Goal: Information Seeking & Learning: Learn about a topic

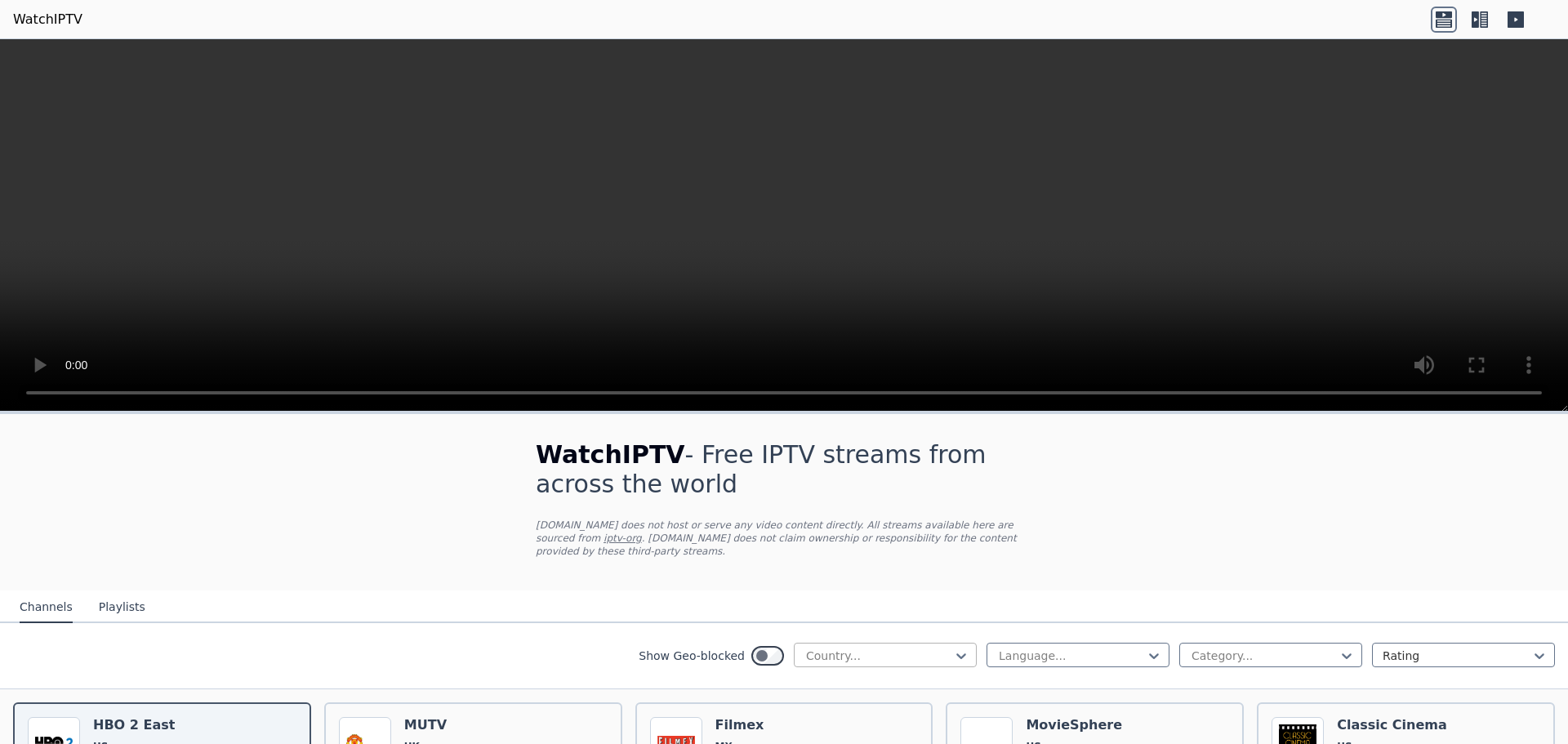
click at [856, 648] on div at bounding box center [878, 655] width 148 height 16
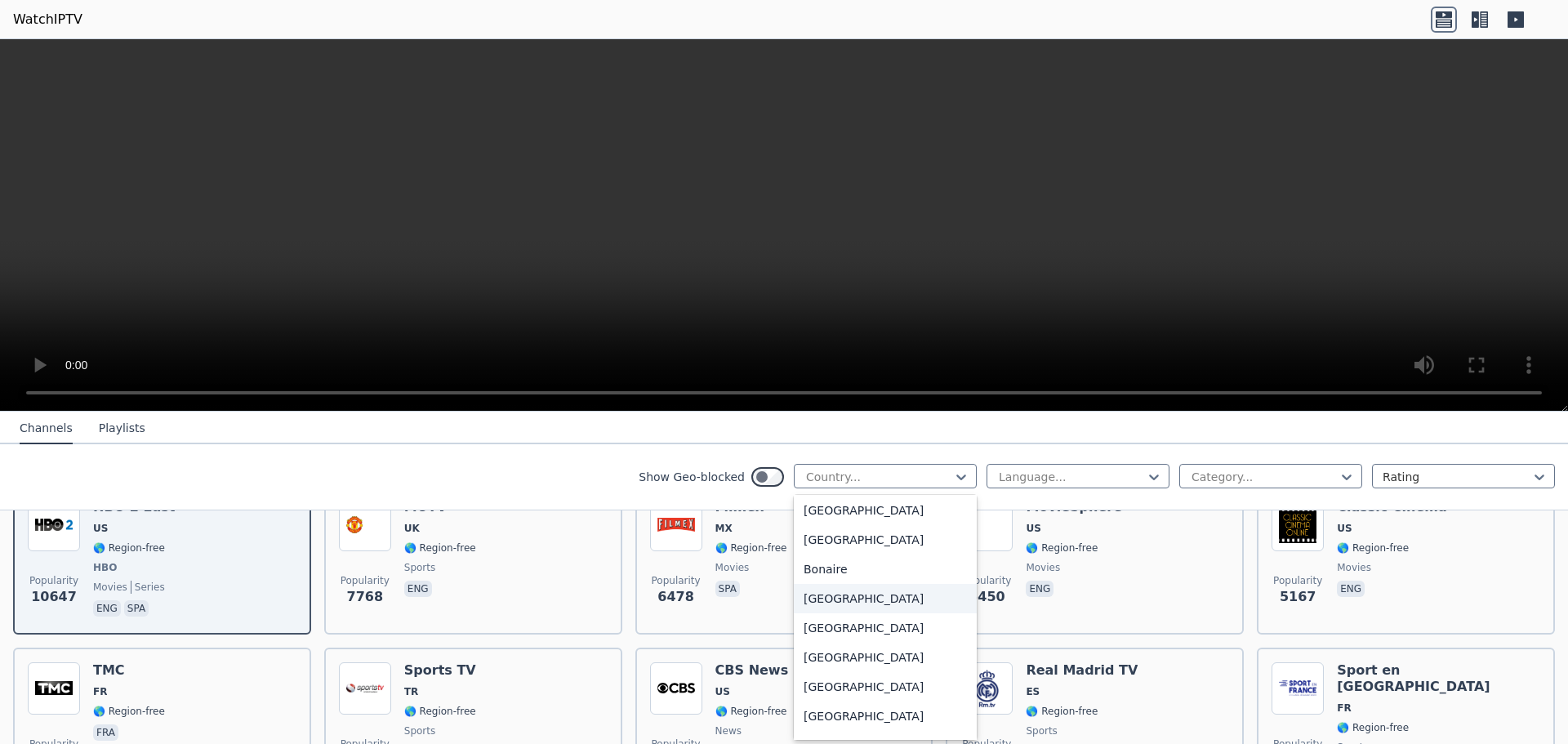
click at [860, 605] on div "[GEOGRAPHIC_DATA]" at bounding box center [885, 599] width 183 height 30
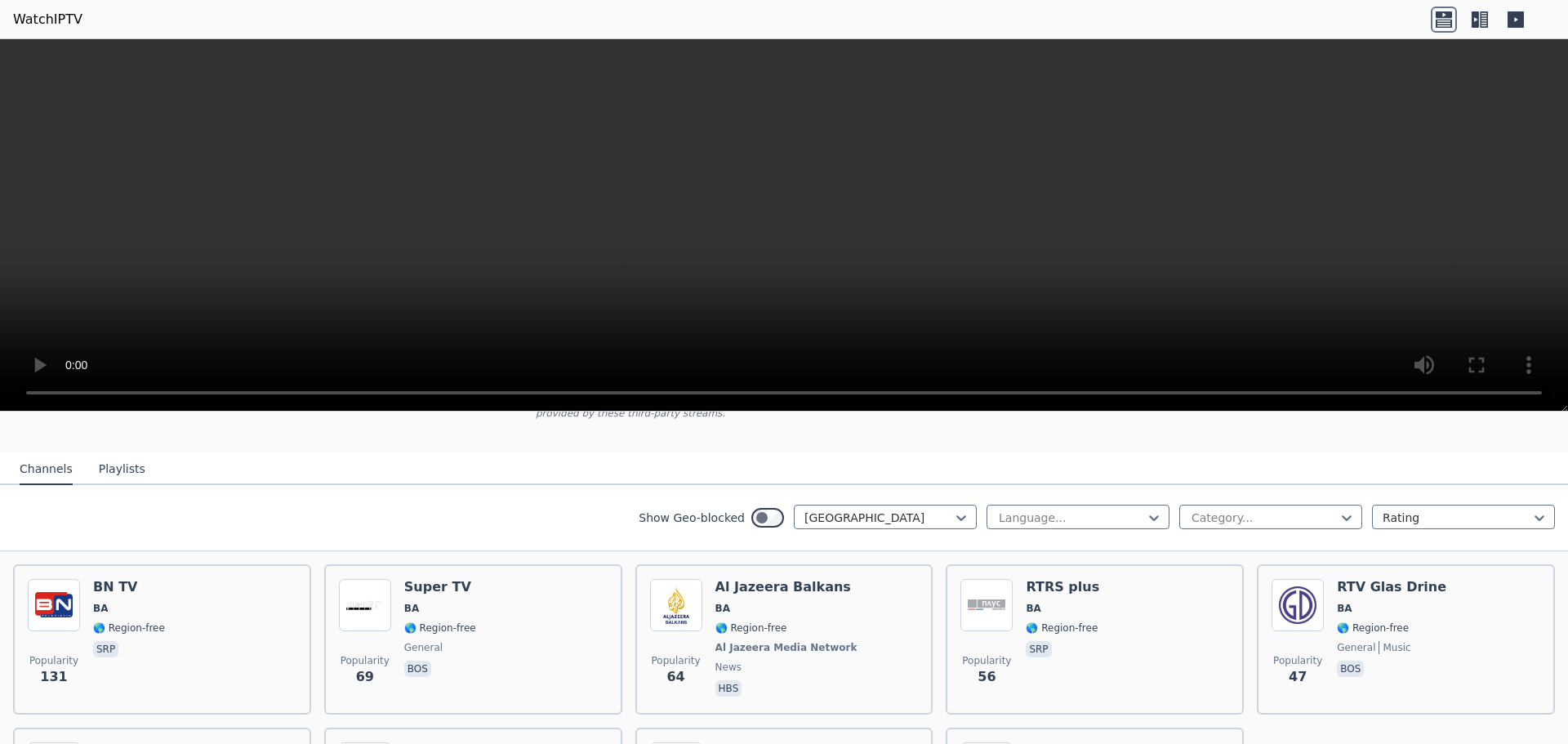
scroll to position [106, 0]
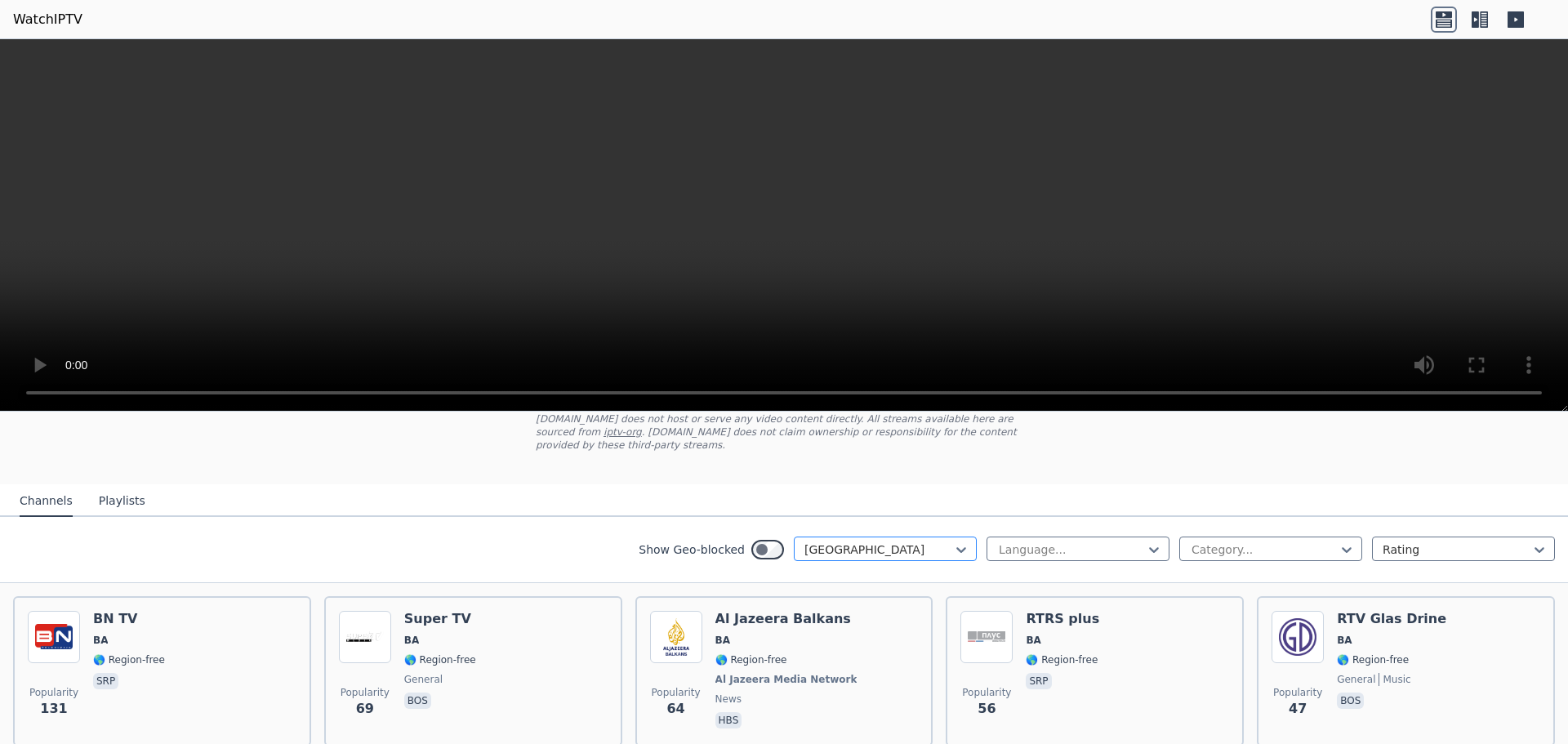
click at [905, 542] on div at bounding box center [878, 550] width 148 height 16
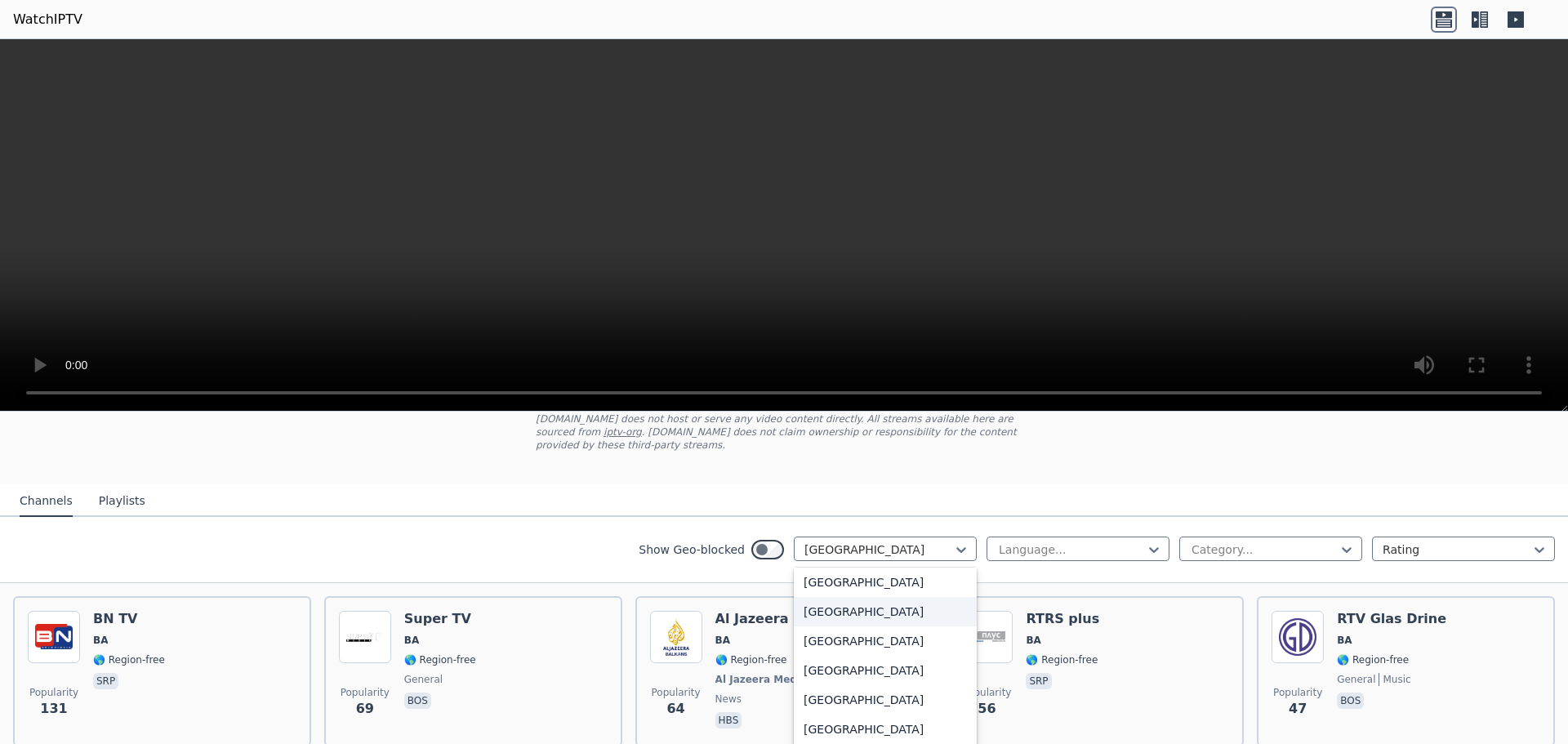
scroll to position [0, 0]
click at [903, 574] on div "All countries" at bounding box center [885, 586] width 183 height 30
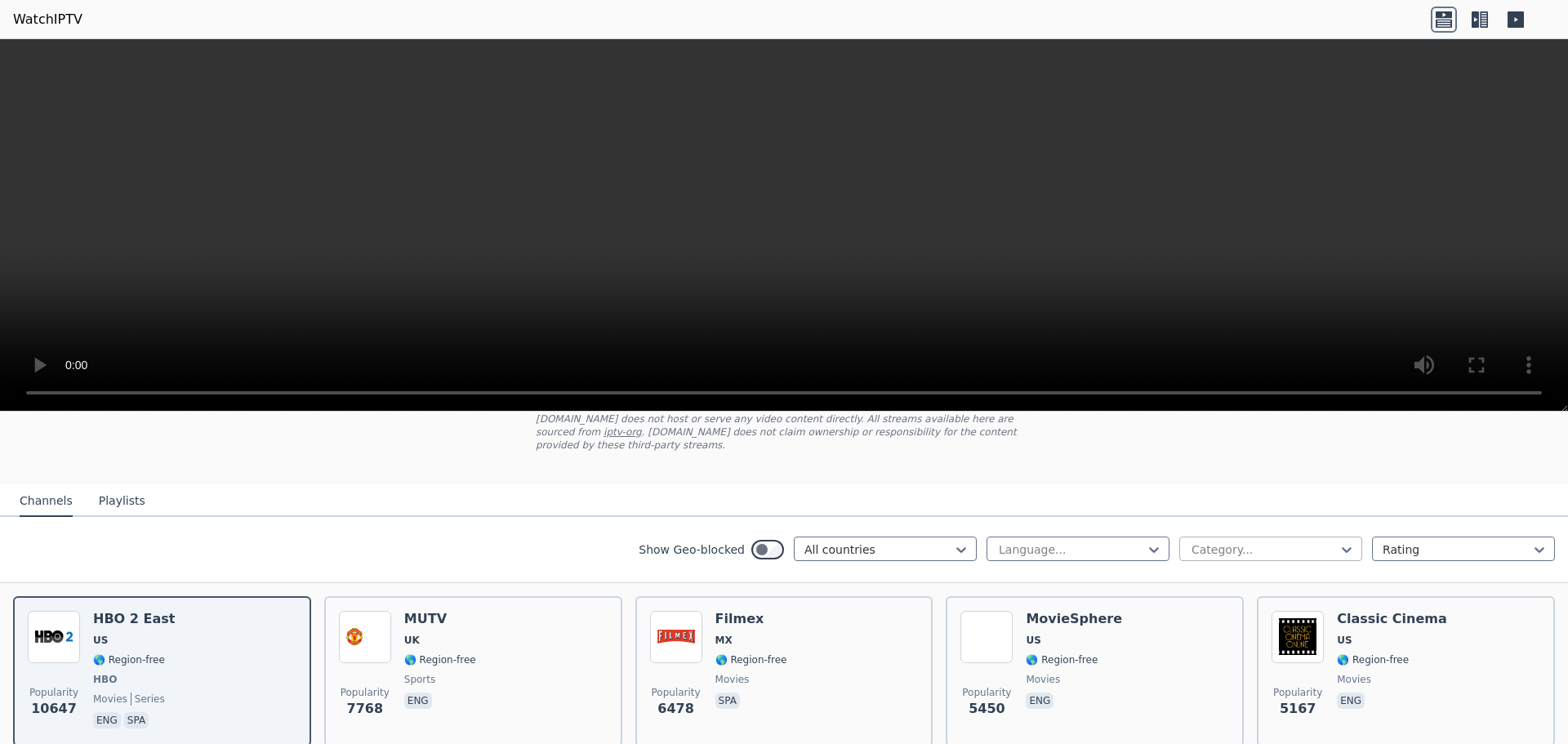
click at [1210, 542] on div at bounding box center [1263, 550] width 148 height 16
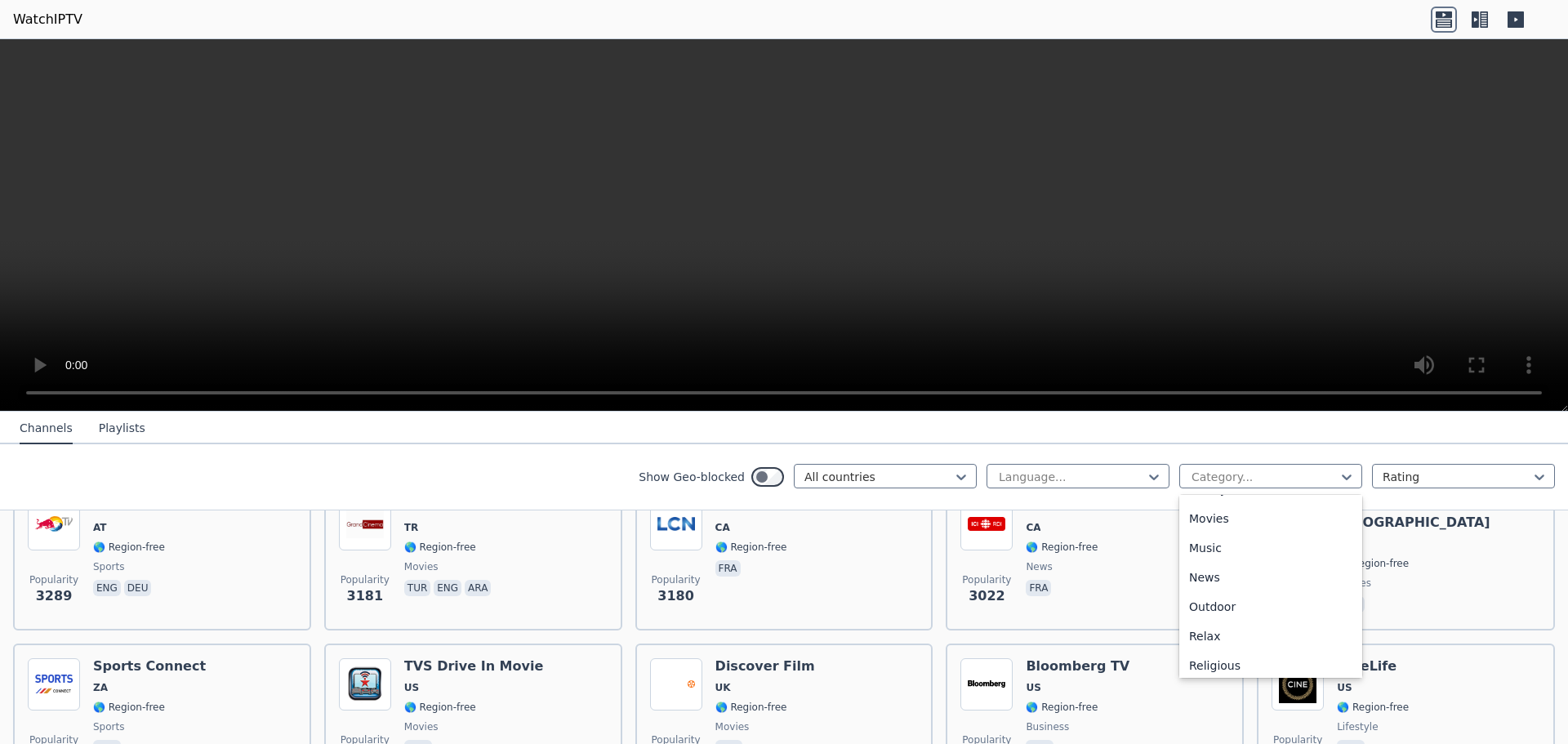
scroll to position [616, 0]
click at [1245, 599] on div "Sports" at bounding box center [1270, 602] width 183 height 30
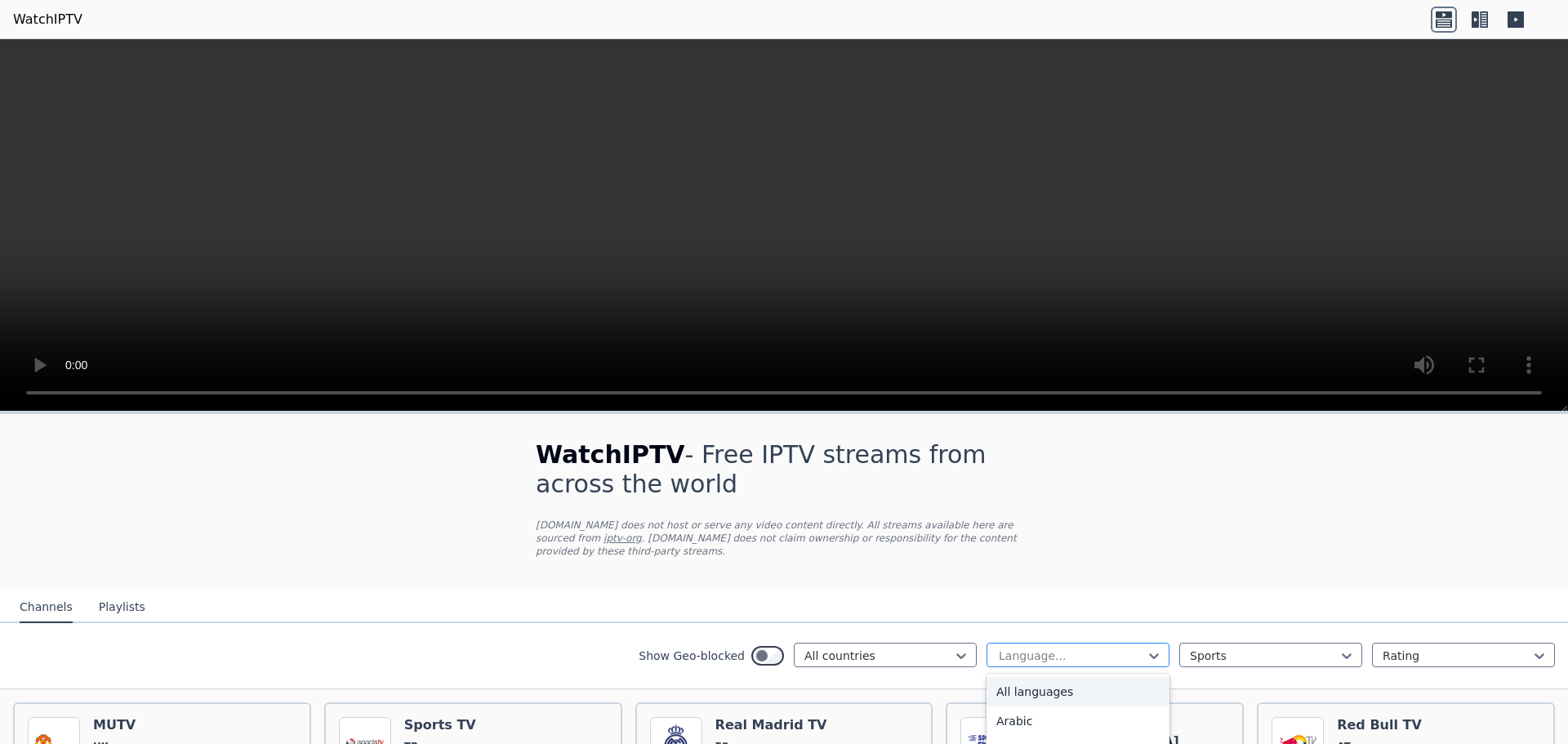
click at [1062, 648] on div at bounding box center [1071, 655] width 148 height 16
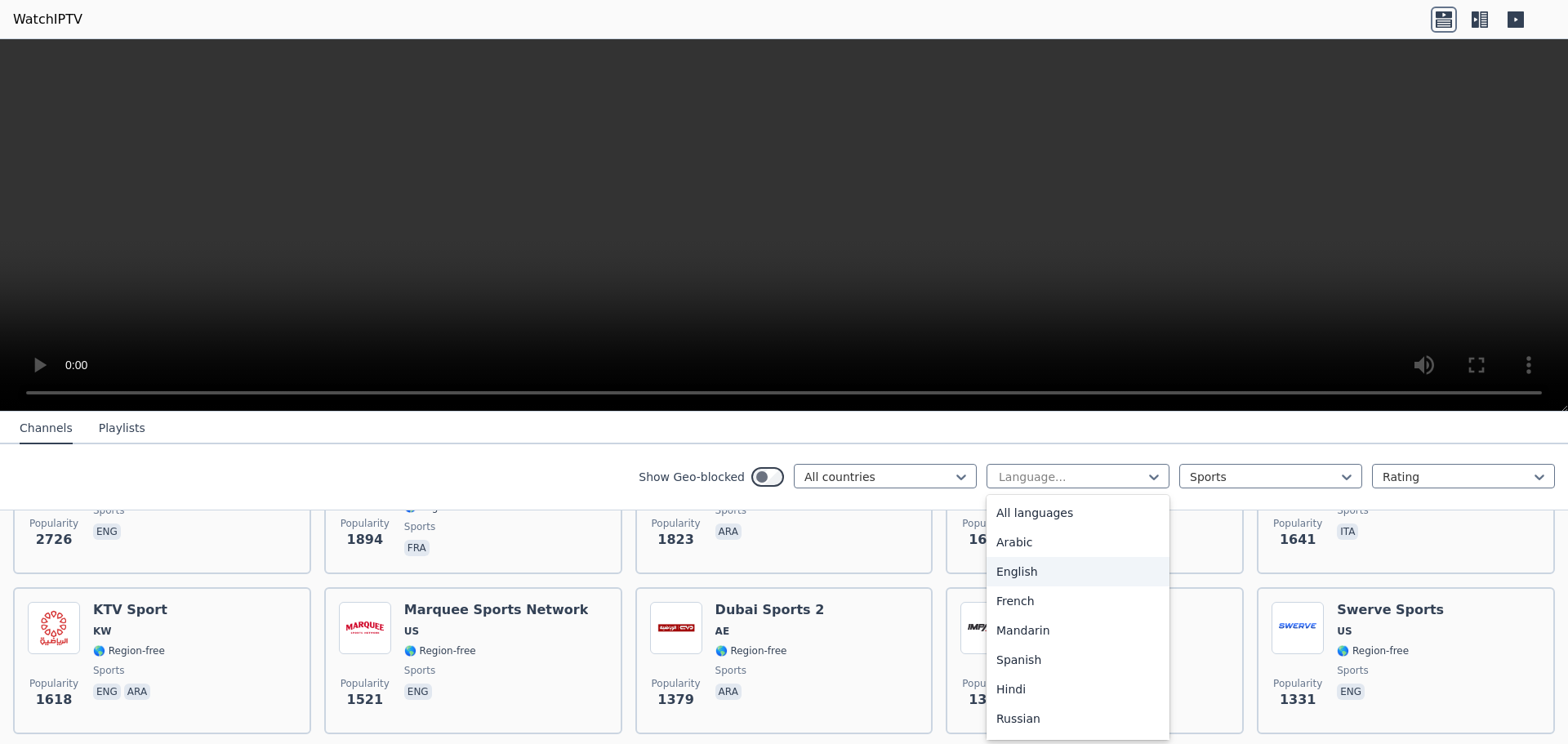
click at [1058, 573] on div "English" at bounding box center [1078, 572] width 183 height 30
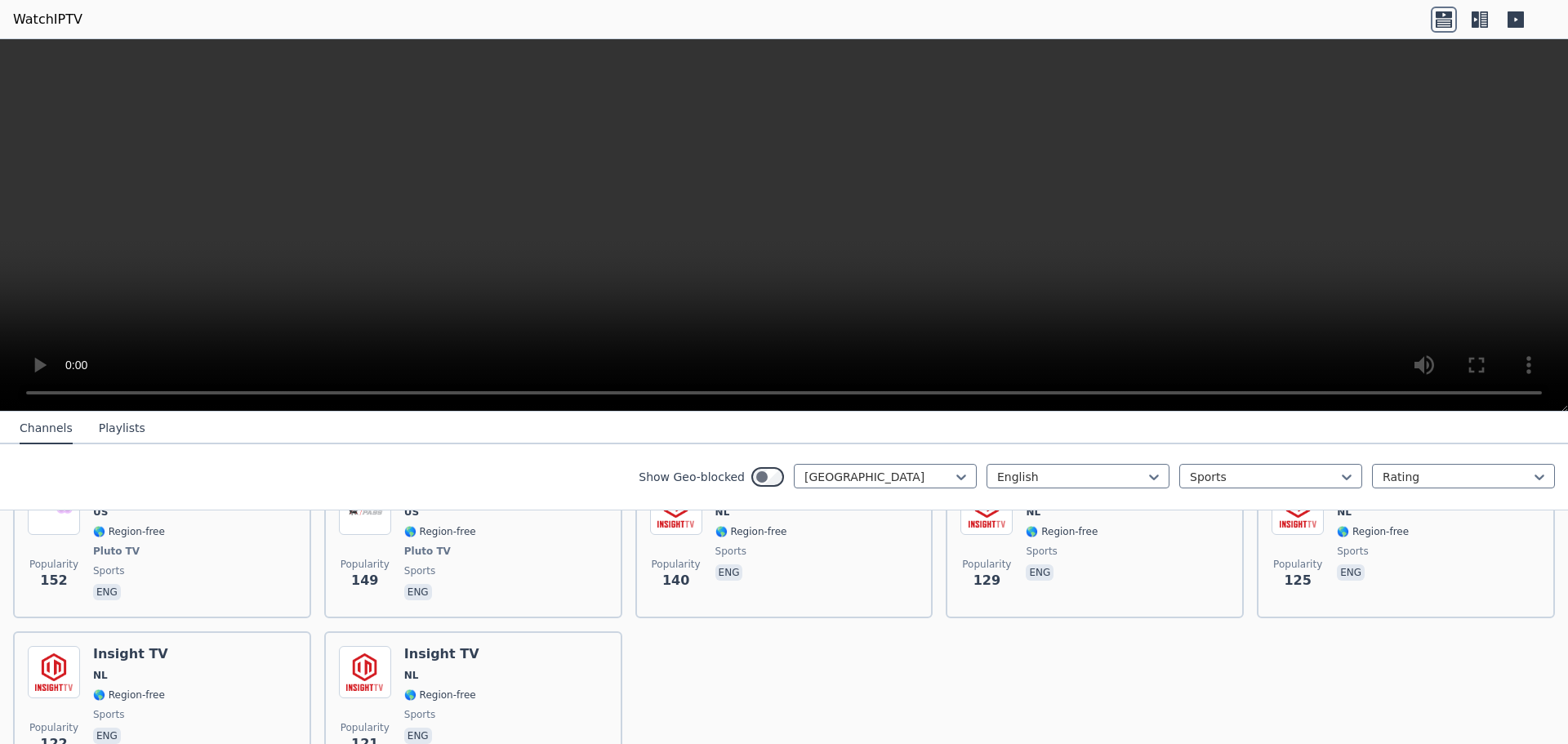
scroll to position [13, 0]
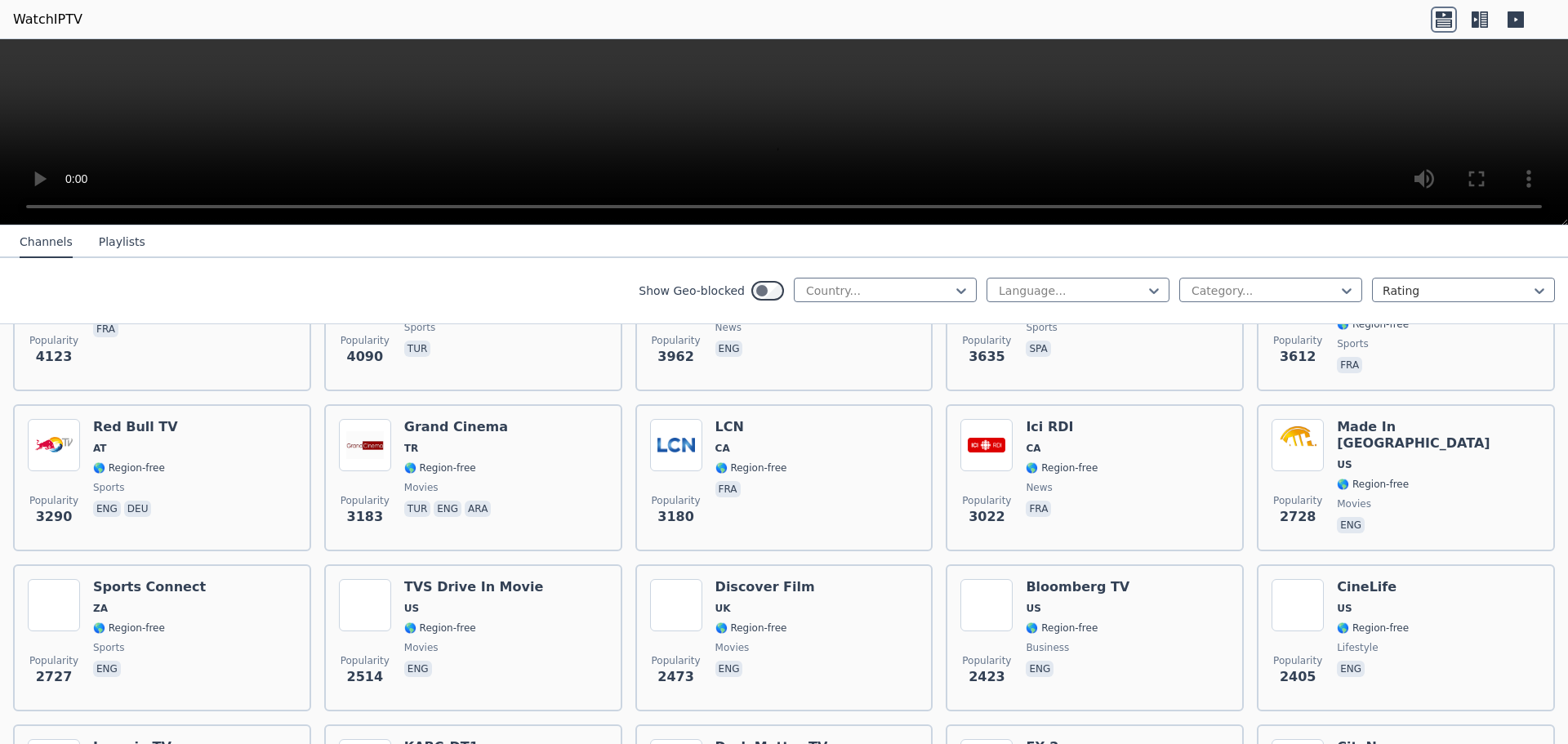
scroll to position [654, 0]
